Goal: Complete application form

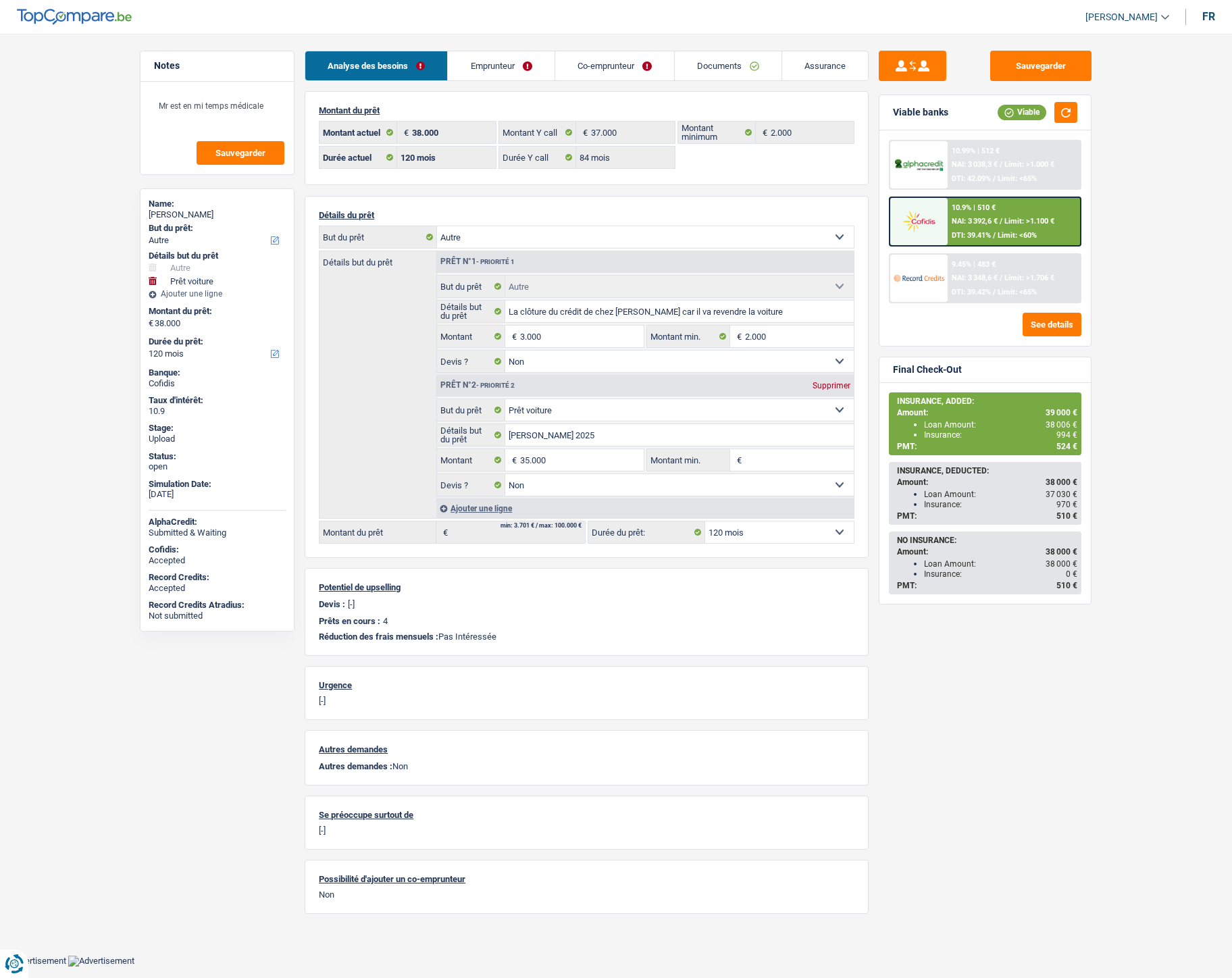
select select "other"
select select "car"
select select "120"
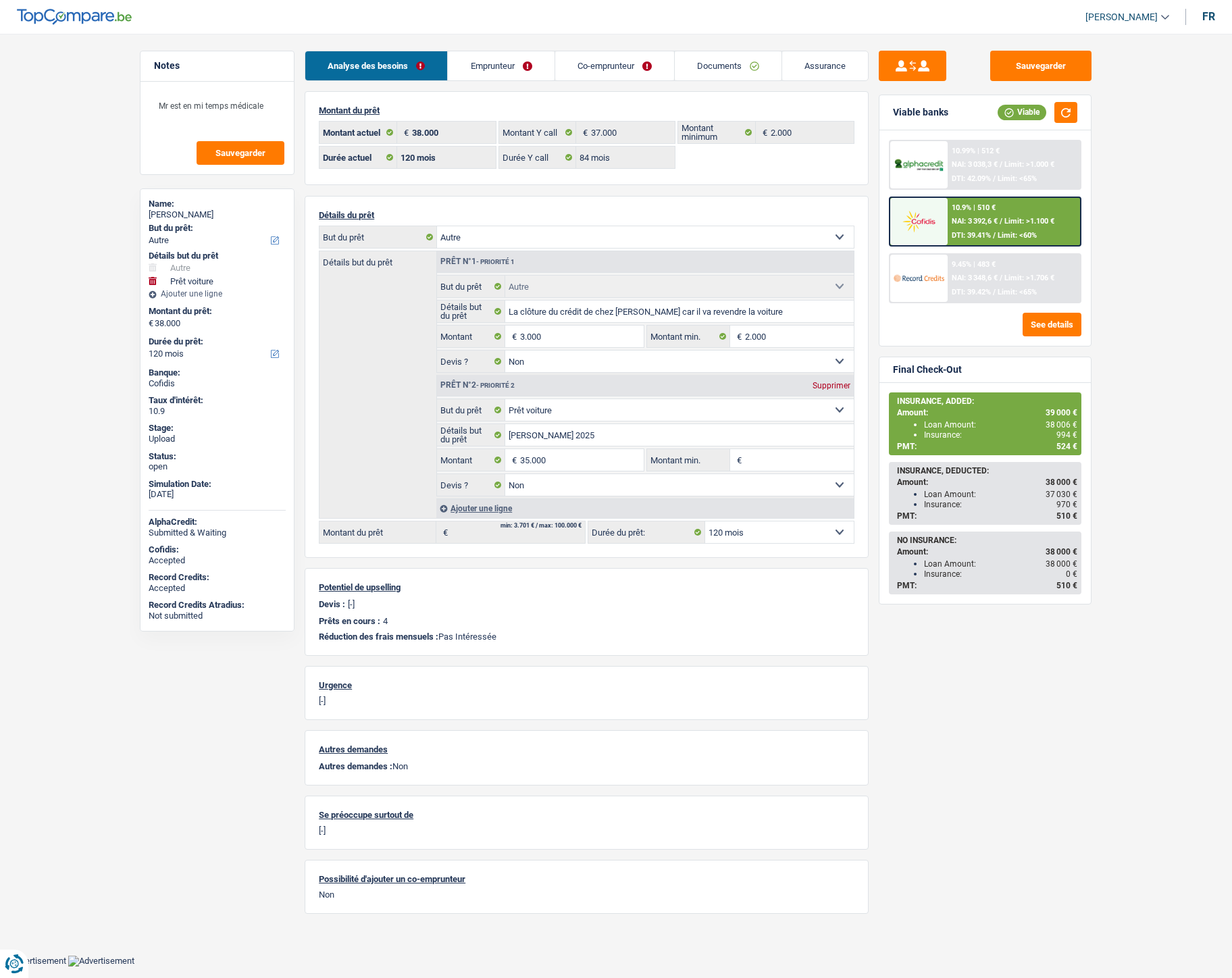
select select "84"
select select "other"
select select "false"
select select "car"
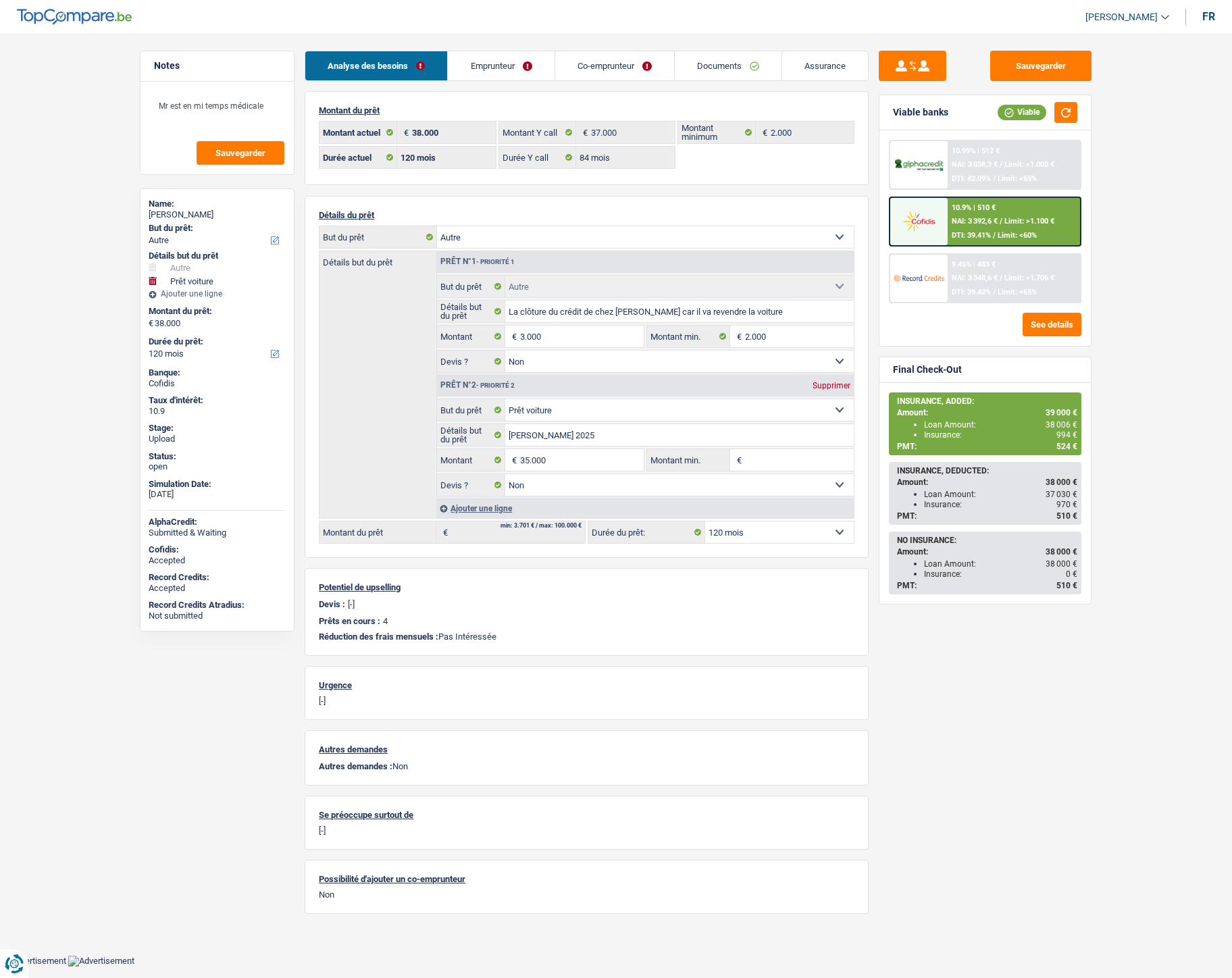
select select "false"
select select "120"
click at [582, 71] on link "Co-emprunteur" at bounding box center [614, 66] width 119 height 29
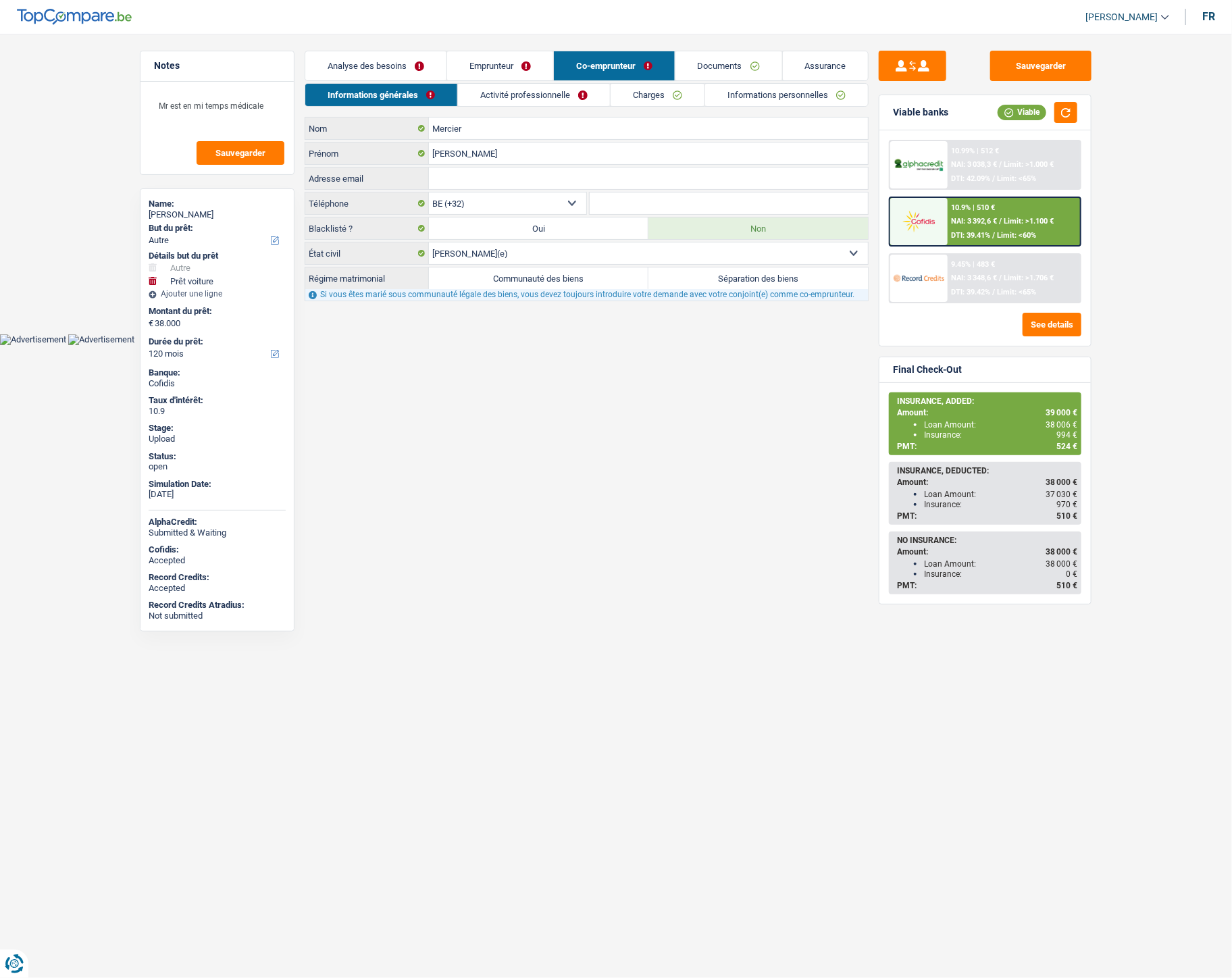
click at [496, 73] on link "Emprunteur" at bounding box center [500, 66] width 106 height 29
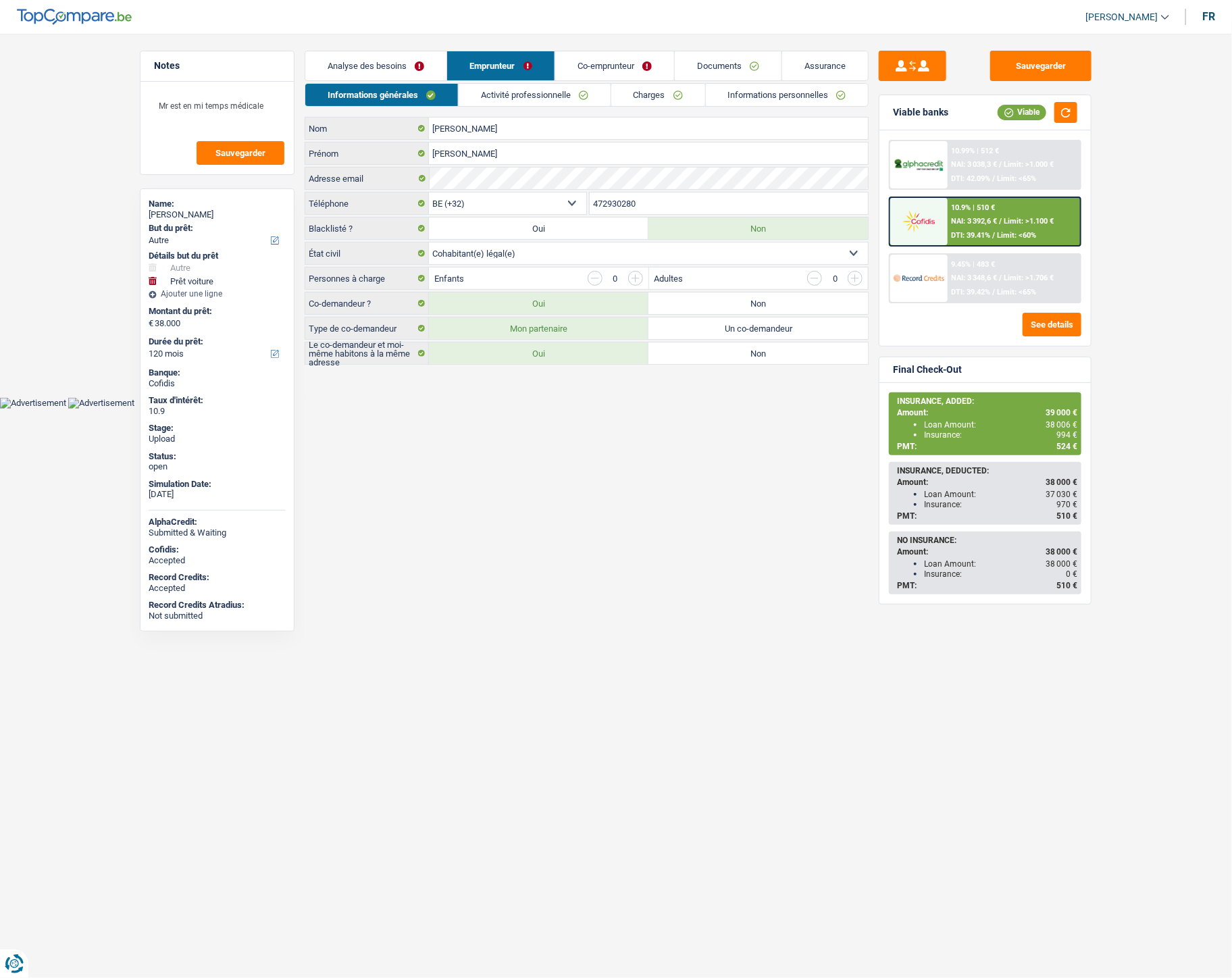
click at [742, 95] on link "Informations personnelles" at bounding box center [787, 95] width 163 height 22
